Goal: Browse casually: Explore the website without a specific task or goal

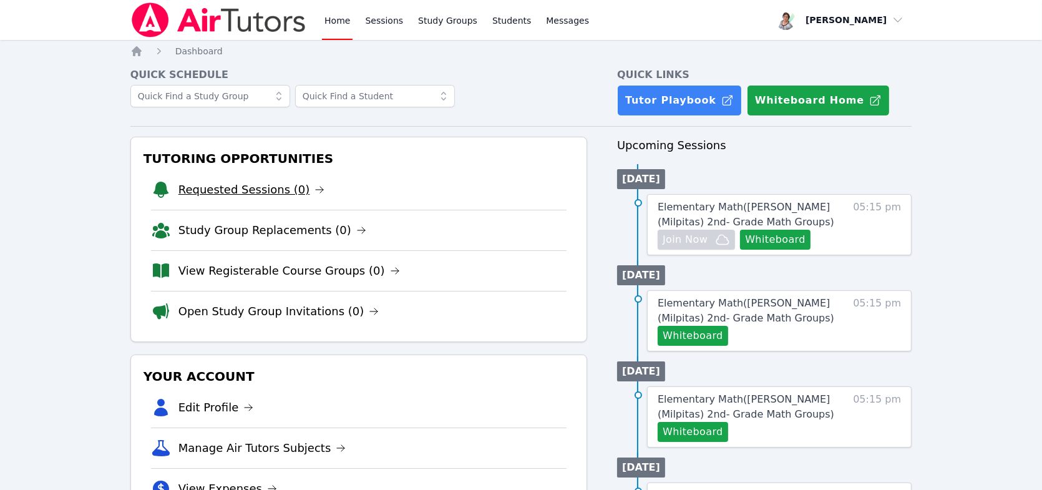
click at [249, 188] on link "Requested Sessions (0)" at bounding box center [251, 189] width 147 height 17
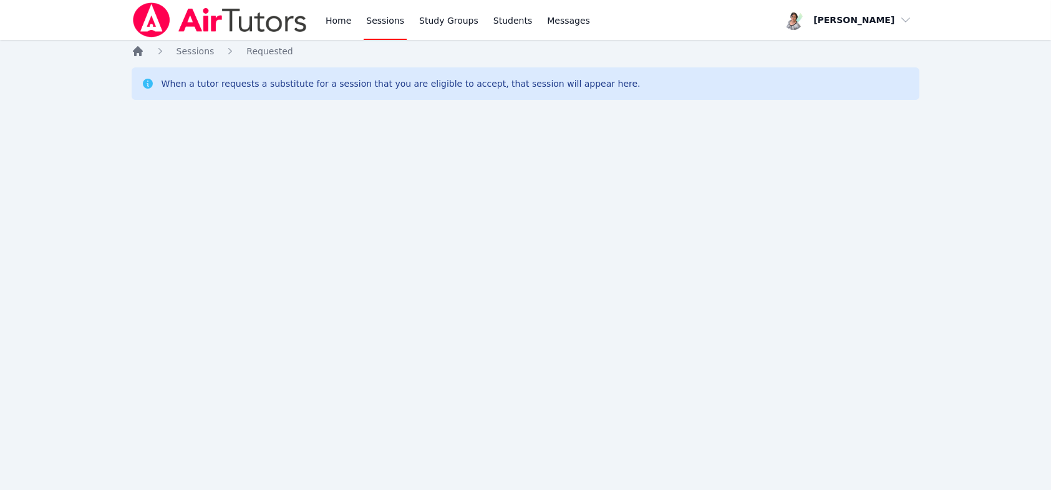
click at [140, 52] on icon "Breadcrumb" at bounding box center [138, 51] width 10 height 10
click at [137, 49] on icon "Breadcrumb" at bounding box center [138, 51] width 10 height 10
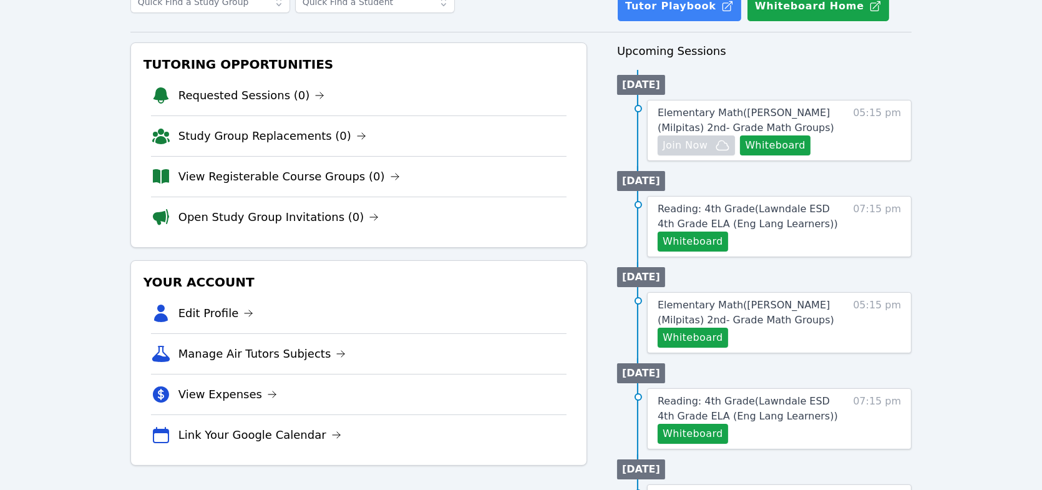
scroll to position [125, 0]
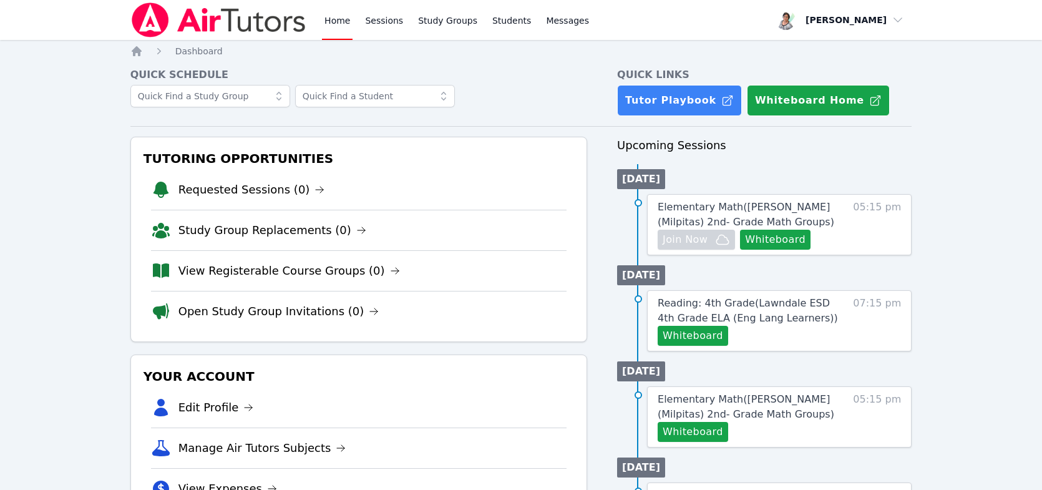
scroll to position [125, 0]
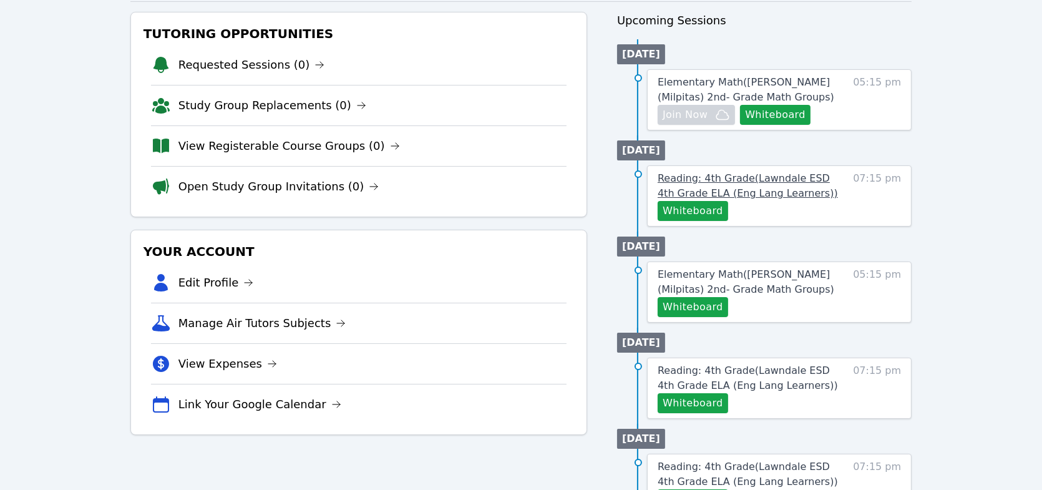
click at [753, 186] on span "Reading: 4th Grade ( Lawndale ESD 4th Grade ELA (Eng Lang Learners) )" at bounding box center [747, 185] width 180 height 27
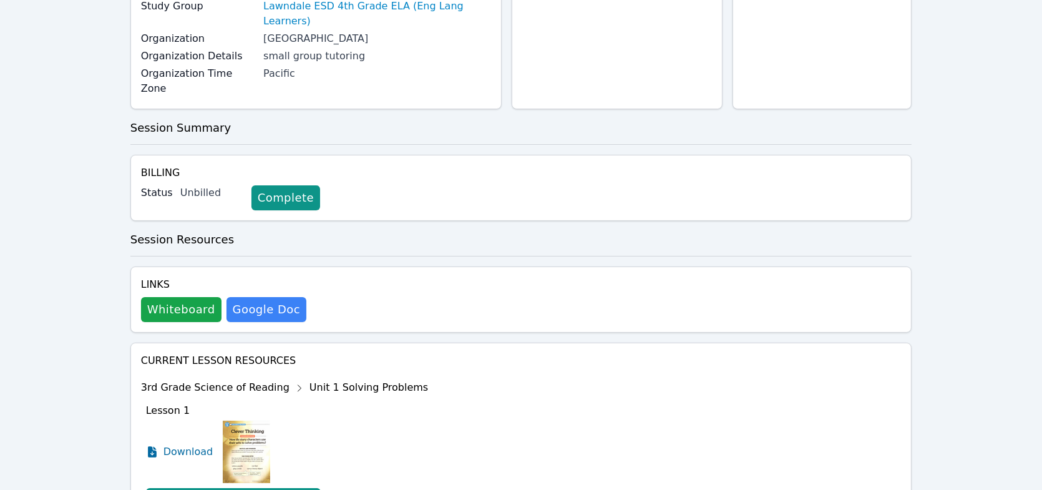
scroll to position [249, 0]
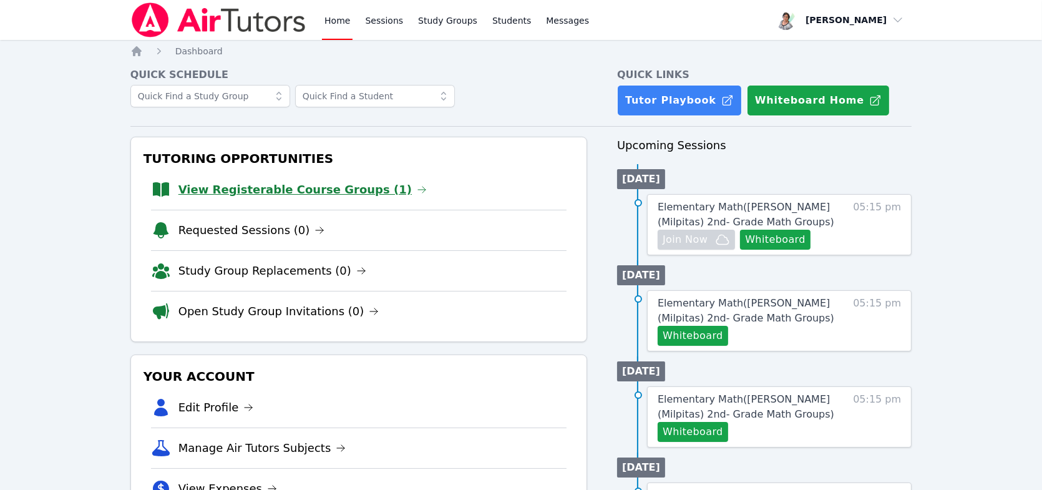
click at [284, 182] on link "View Registerable Course Groups (1)" at bounding box center [302, 189] width 248 height 17
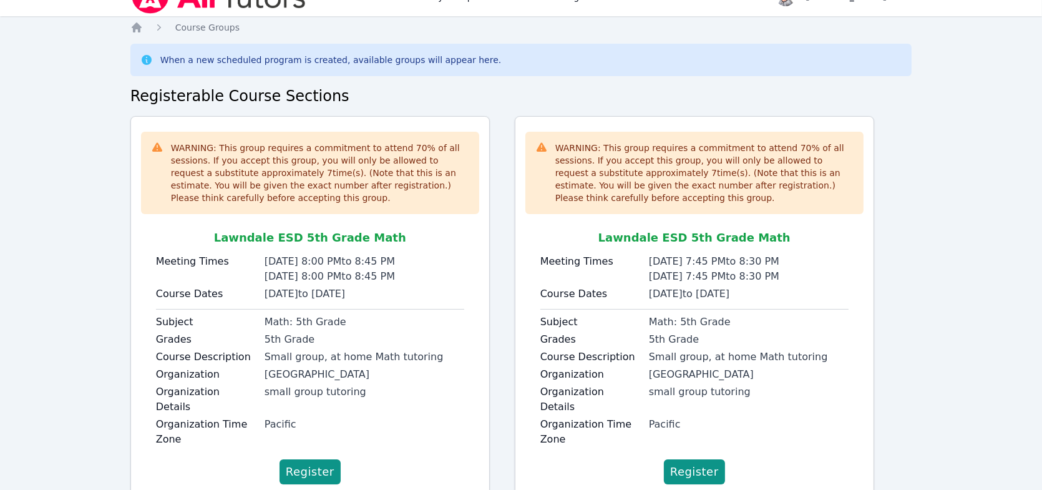
scroll to position [48, 0]
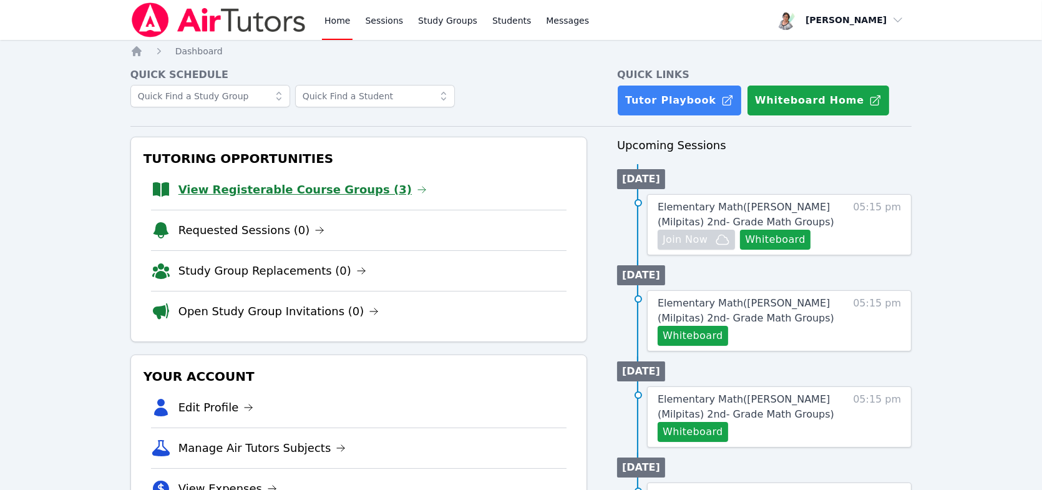
click at [226, 194] on link "View Registerable Course Groups (3)" at bounding box center [302, 189] width 248 height 17
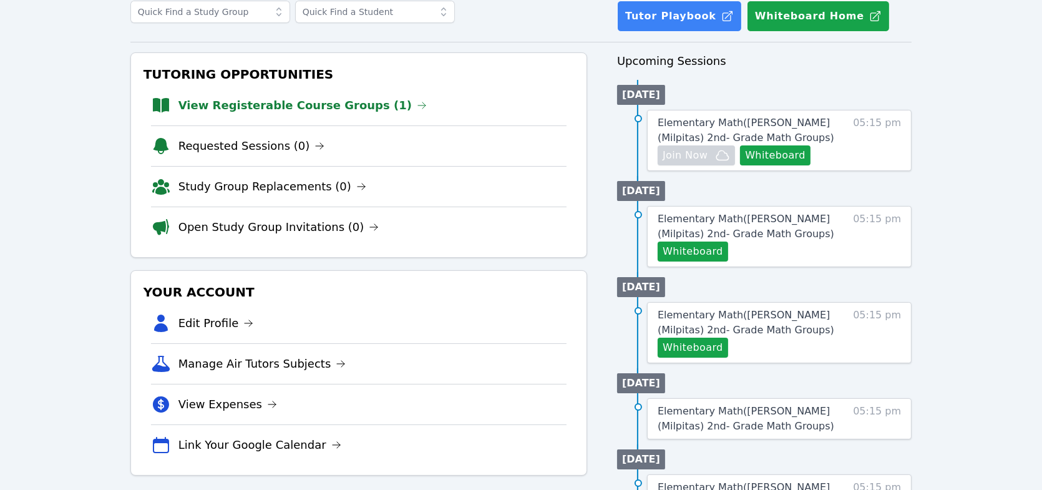
scroll to position [62, 0]
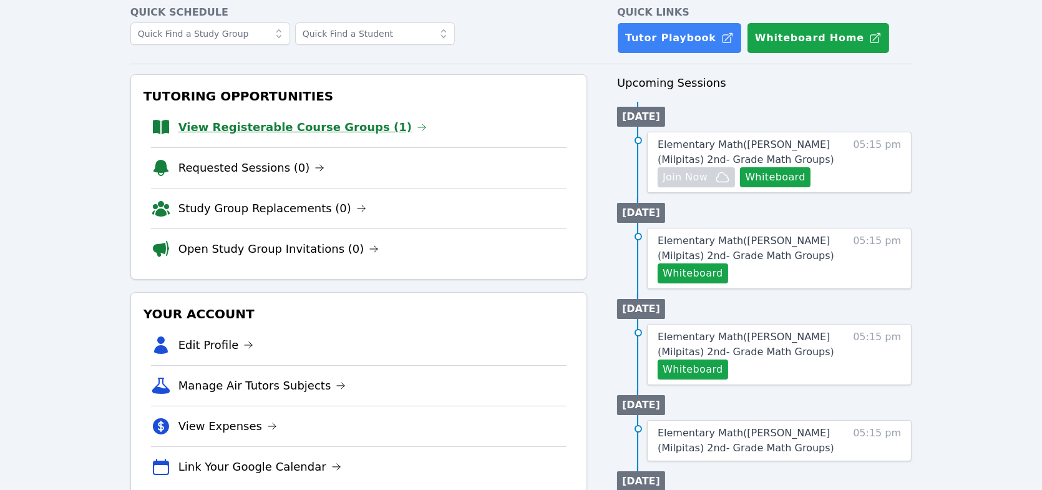
click at [338, 125] on link "View Registerable Course Groups (1)" at bounding box center [302, 127] width 248 height 17
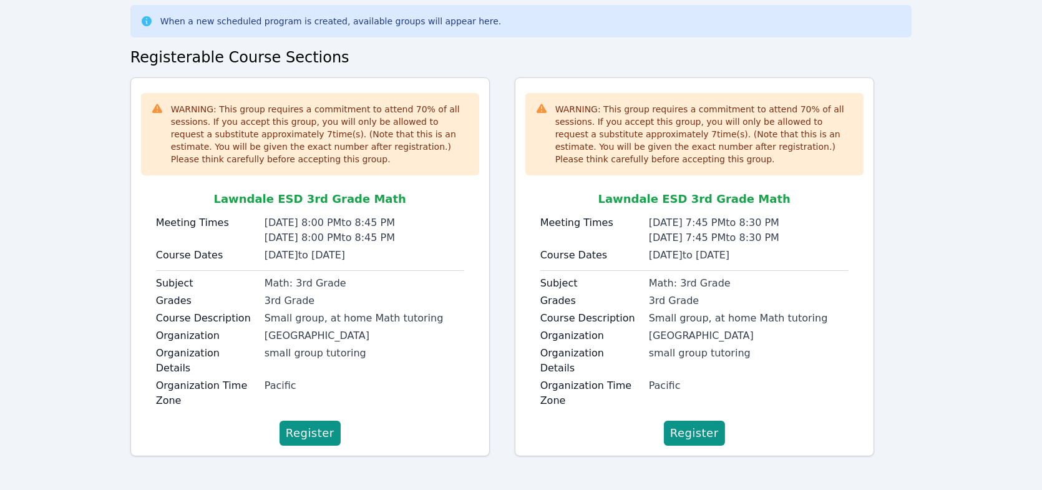
scroll to position [48, 0]
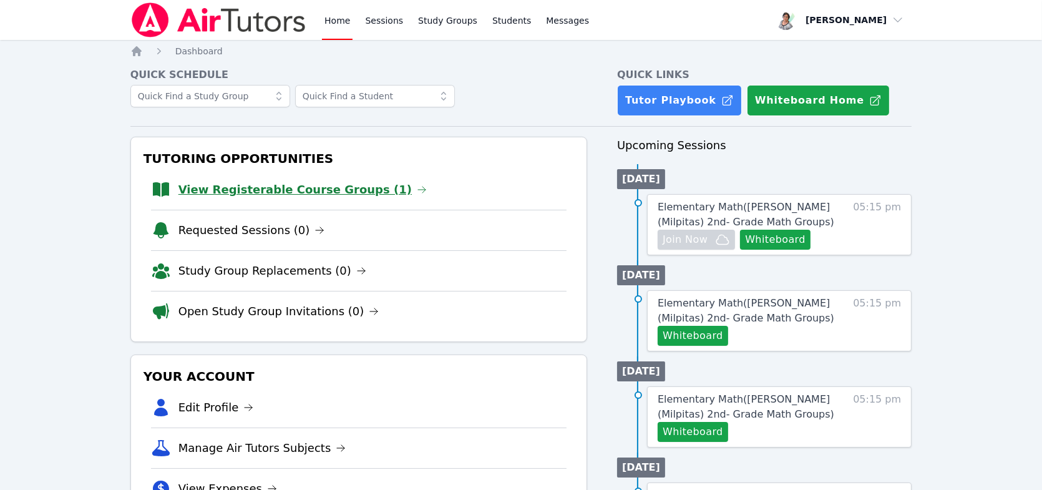
click at [336, 188] on link "View Registerable Course Groups (1)" at bounding box center [302, 189] width 248 height 17
click at [223, 193] on link "View Registerable Course Groups (2)" at bounding box center [302, 189] width 248 height 17
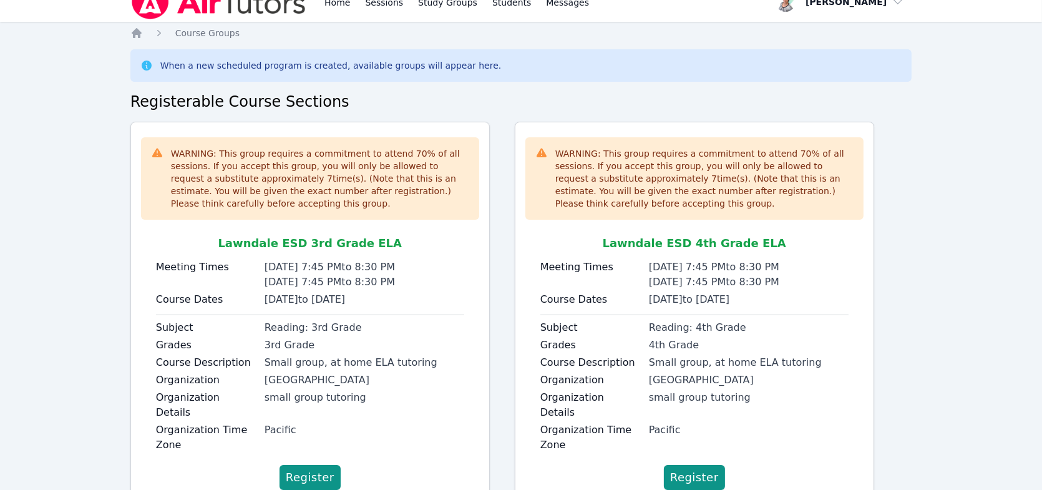
scroll to position [48, 0]
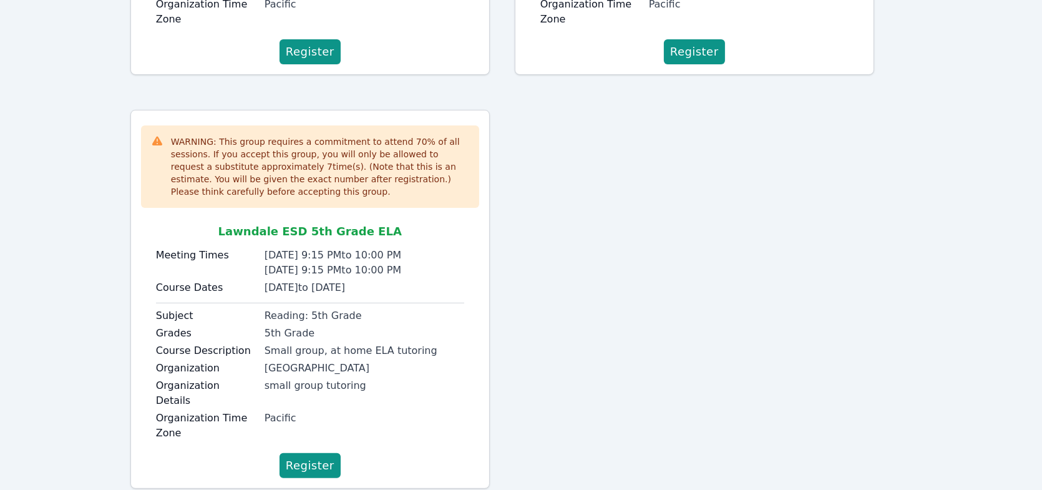
scroll to position [446, 0]
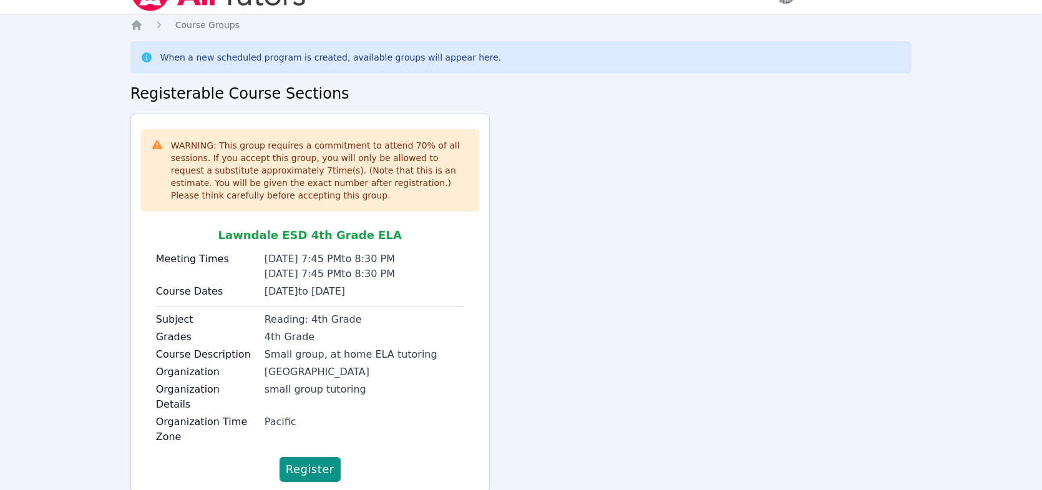
scroll to position [48, 0]
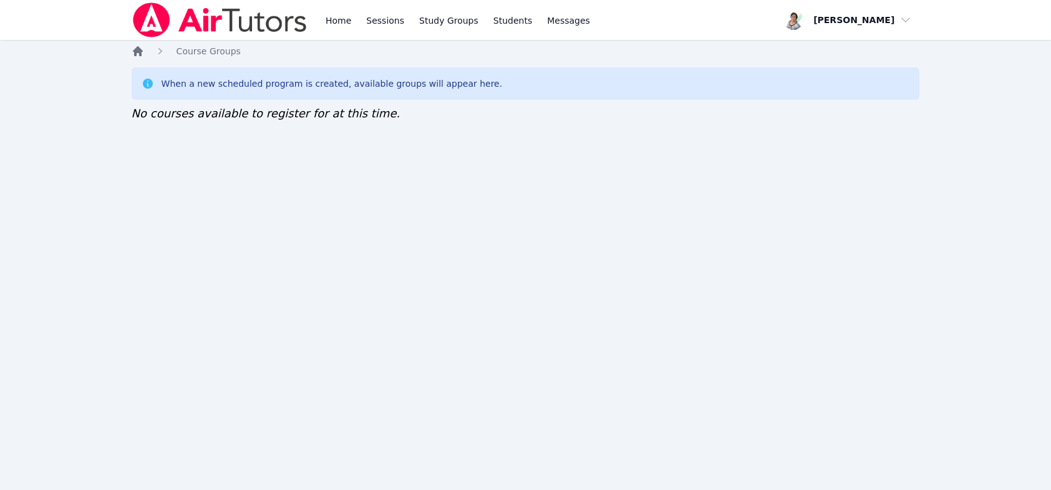
click at [135, 49] on icon "Breadcrumb" at bounding box center [138, 51] width 10 height 10
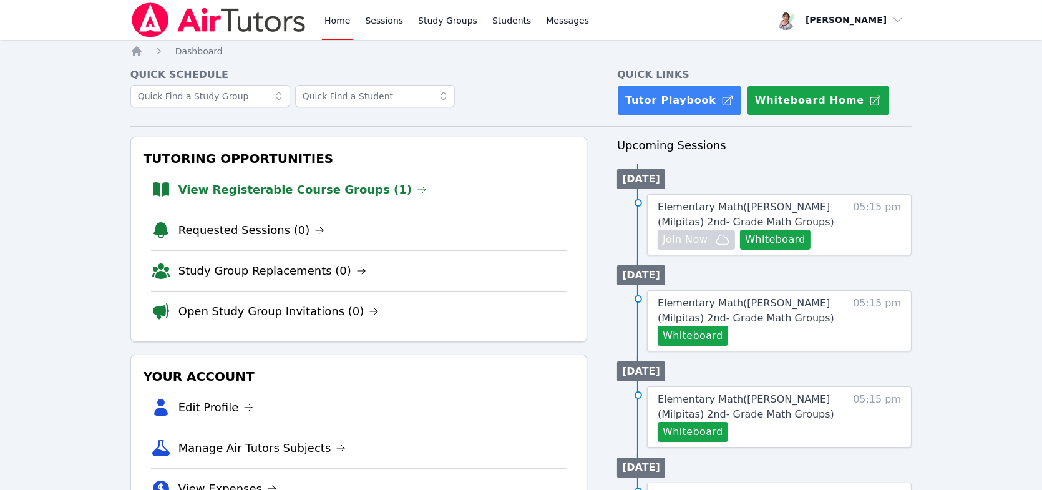
click at [305, 191] on link "View Registerable Course Groups (1)" at bounding box center [302, 189] width 248 height 17
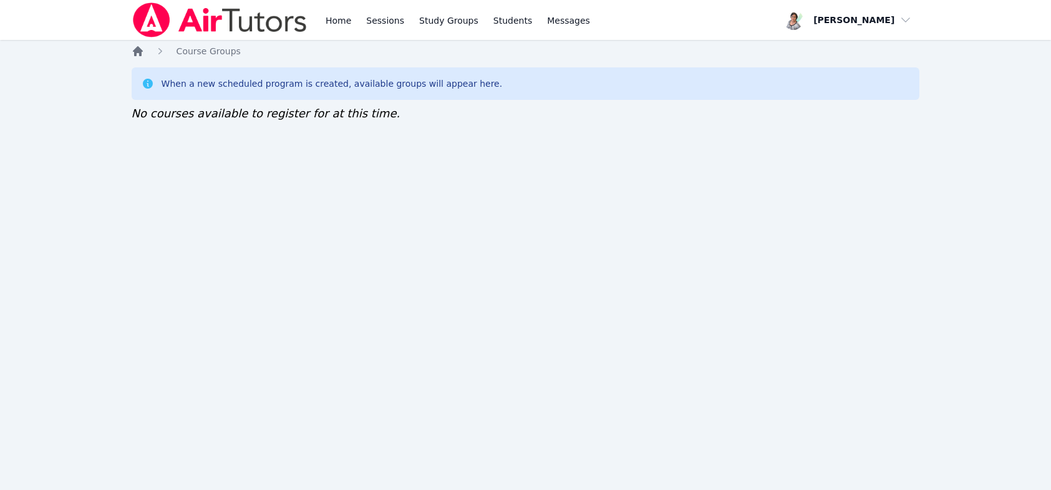
click at [134, 54] on icon "Breadcrumb" at bounding box center [138, 51] width 10 height 10
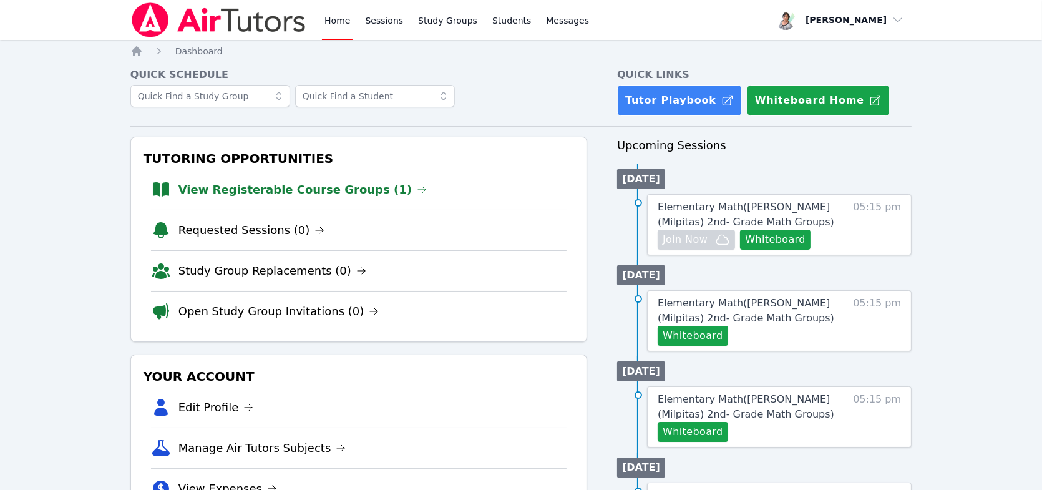
click at [261, 186] on link "View Registerable Course Groups (1)" at bounding box center [302, 189] width 248 height 17
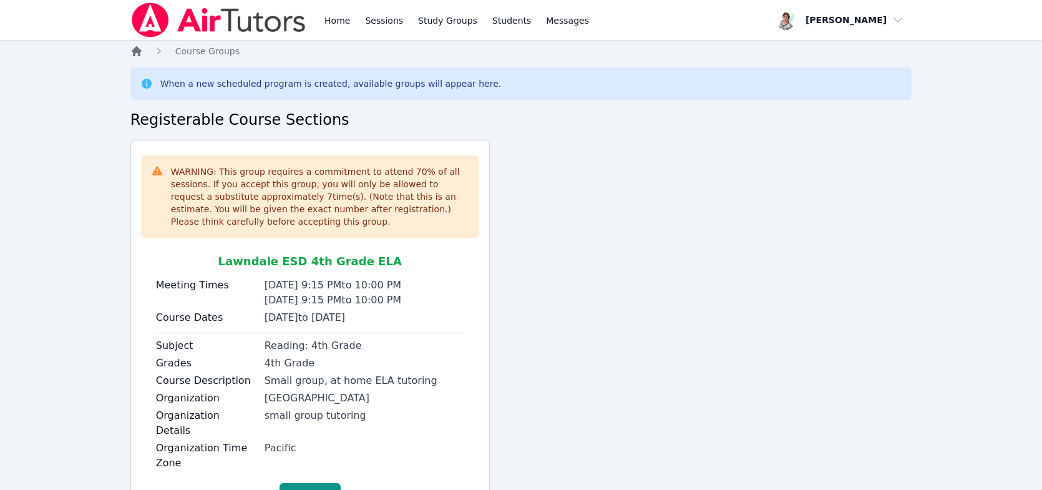
click at [134, 51] on icon "Breadcrumb" at bounding box center [137, 51] width 10 height 10
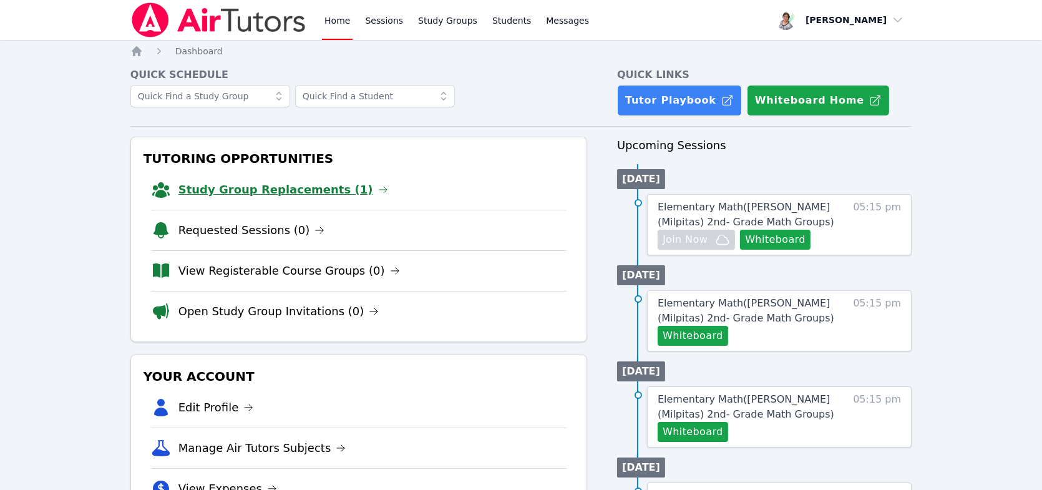
click at [303, 190] on link "Study Group Replacements (1)" at bounding box center [283, 189] width 210 height 17
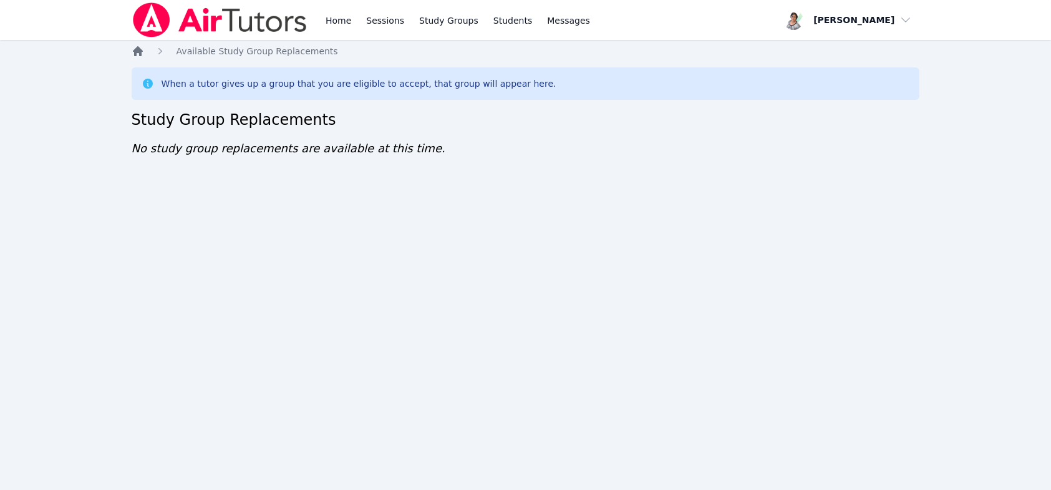
click at [138, 51] on icon "Breadcrumb" at bounding box center [138, 51] width 10 height 10
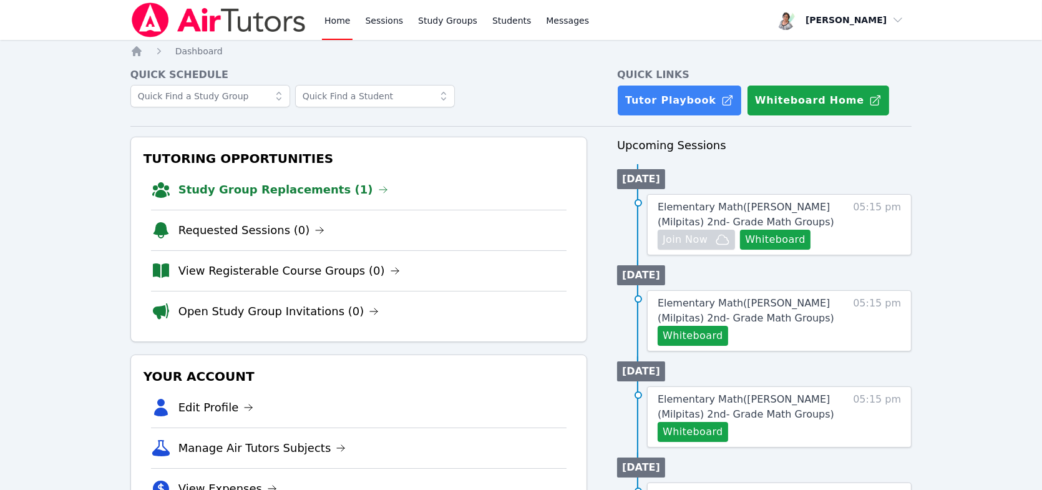
click at [275, 190] on link "Study Group Replacements (1)" at bounding box center [283, 189] width 210 height 17
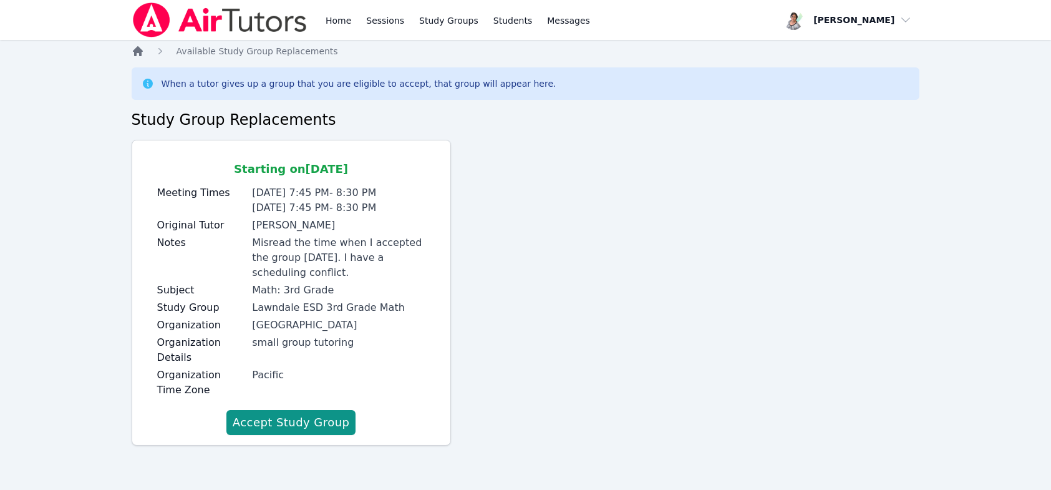
click at [141, 55] on icon "Breadcrumb" at bounding box center [138, 51] width 10 height 10
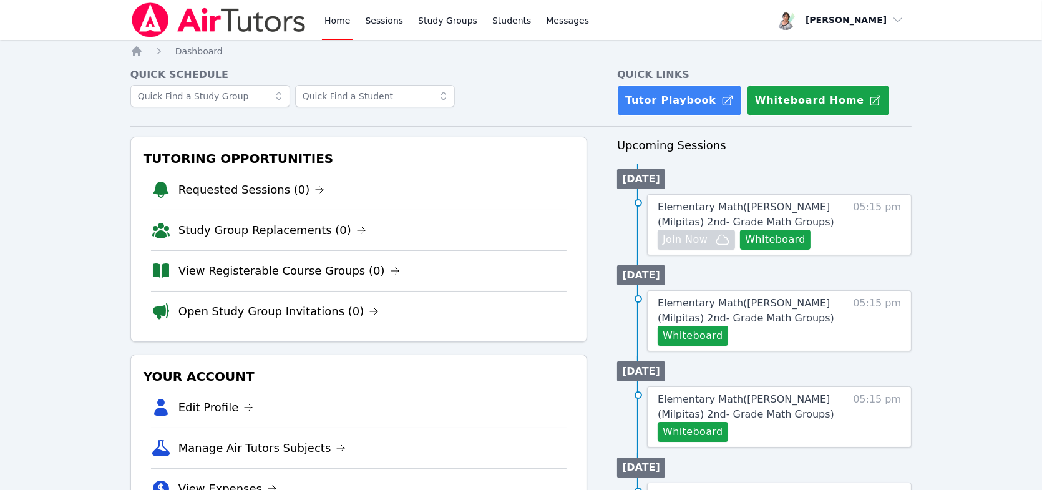
scroll to position [62, 0]
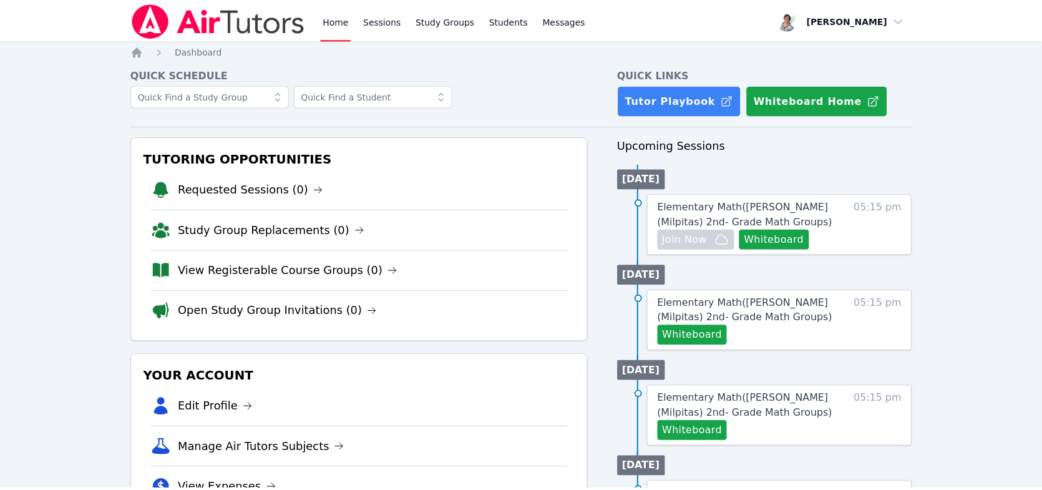
scroll to position [62, 0]
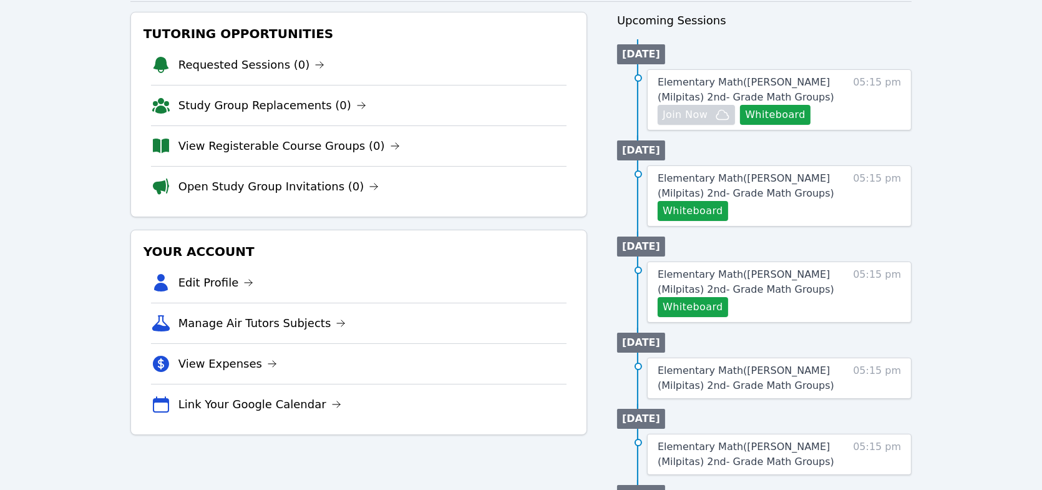
scroll to position [57, 0]
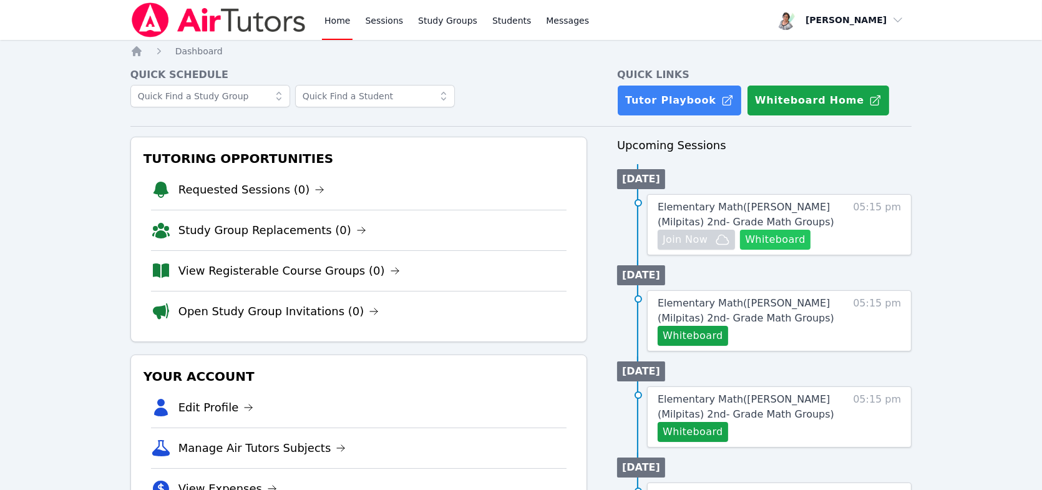
click at [790, 233] on button "Whiteboard" at bounding box center [775, 240] width 70 height 20
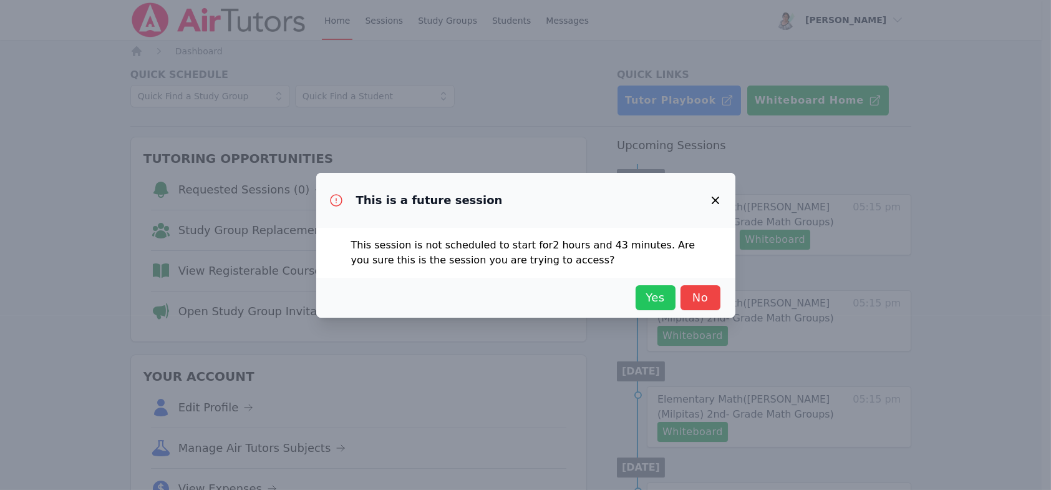
click at [660, 298] on span "Yes" at bounding box center [655, 297] width 27 height 17
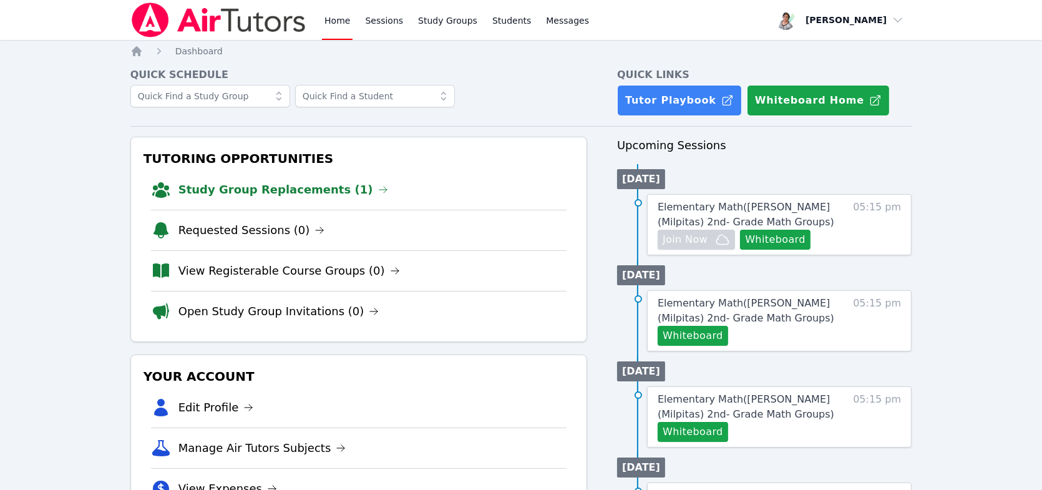
click at [281, 184] on link "Study Group Replacements (1)" at bounding box center [283, 189] width 210 height 17
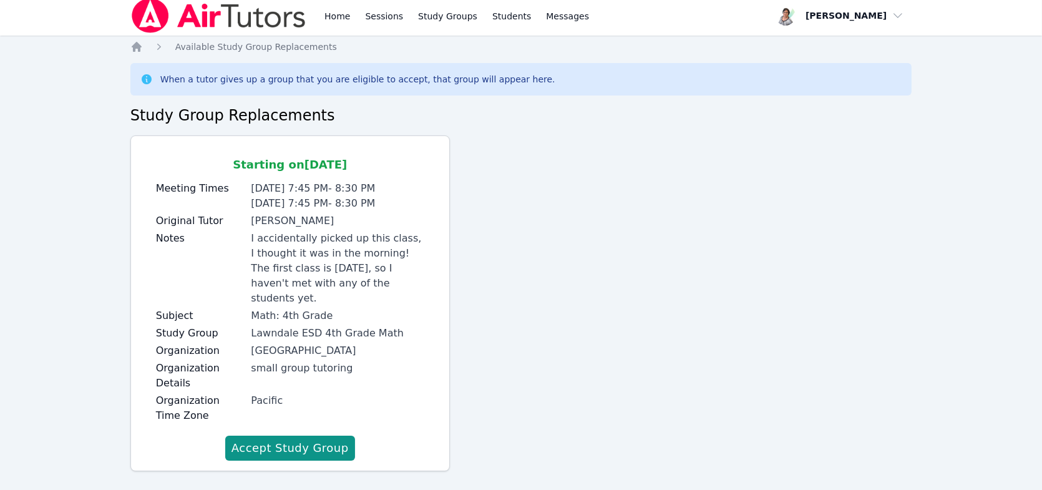
scroll to position [5, 0]
click at [138, 45] on icon "Breadcrumb" at bounding box center [137, 46] width 10 height 10
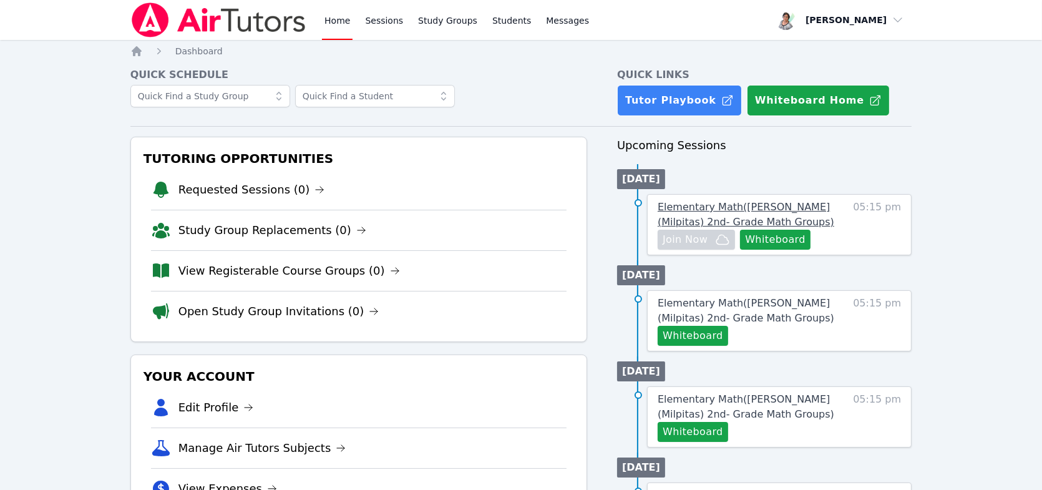
click at [715, 204] on span "Elementary Math ( Sinnott (Milpitas) 2nd- Grade Math Groups )" at bounding box center [745, 214] width 177 height 27
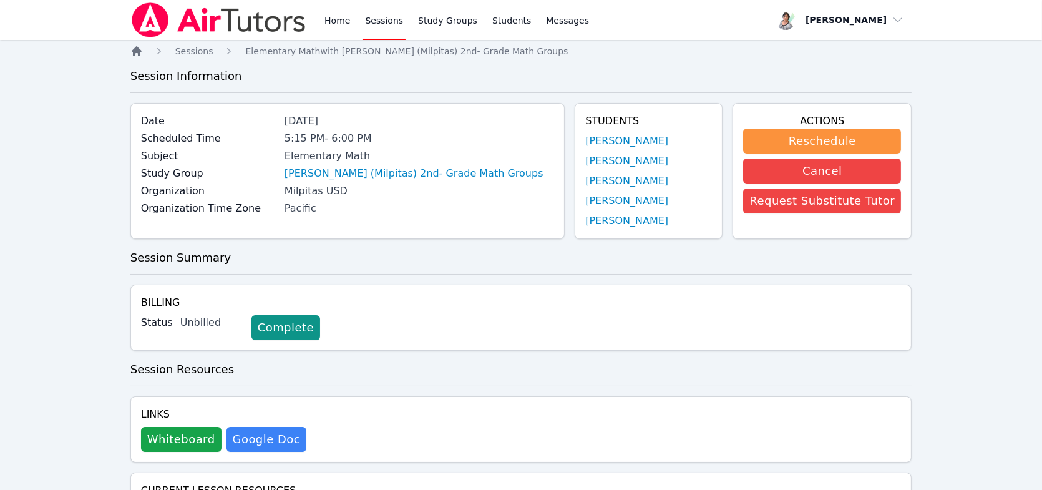
click at [138, 51] on icon "Breadcrumb" at bounding box center [137, 51] width 10 height 10
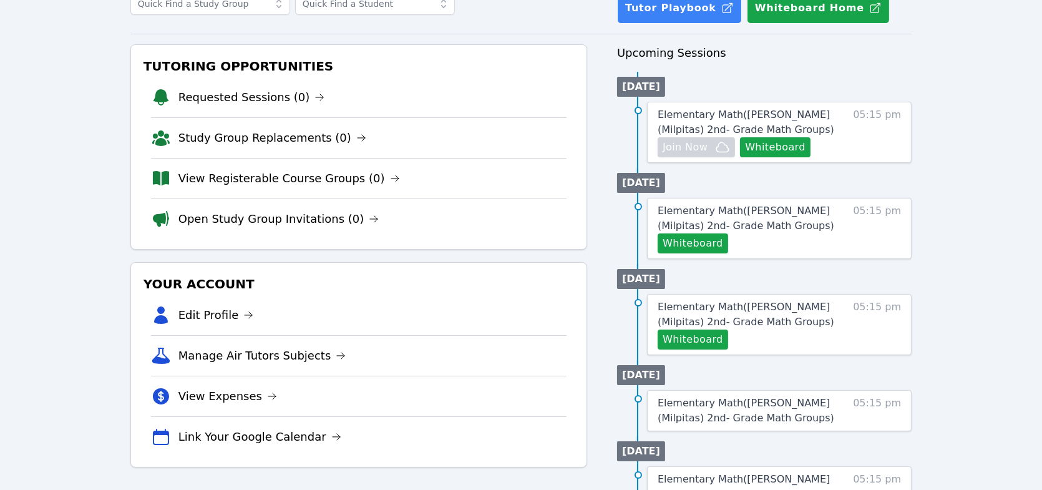
scroll to position [62, 0]
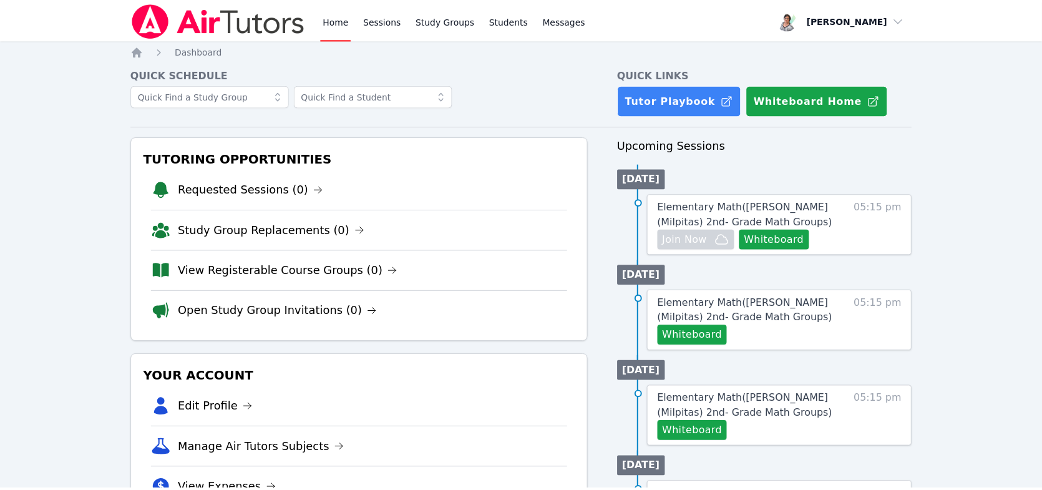
scroll to position [62, 0]
